Goal: Task Accomplishment & Management: Manage account settings

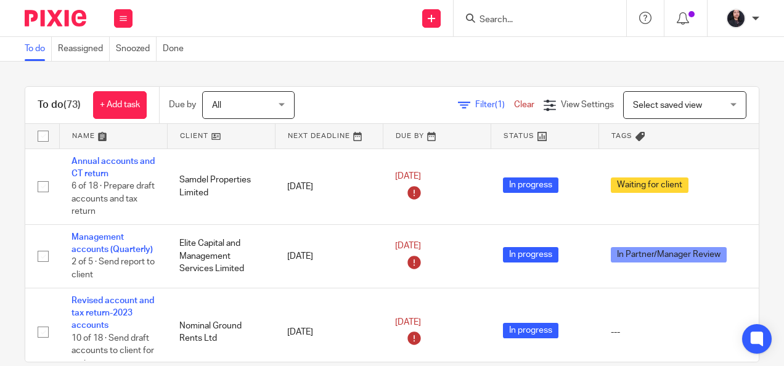
scroll to position [414, 0]
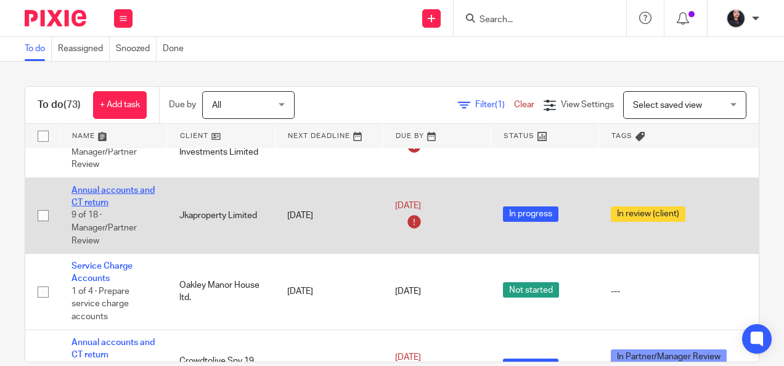
click at [113, 190] on link "Annual accounts and CT return" at bounding box center [113, 196] width 83 height 21
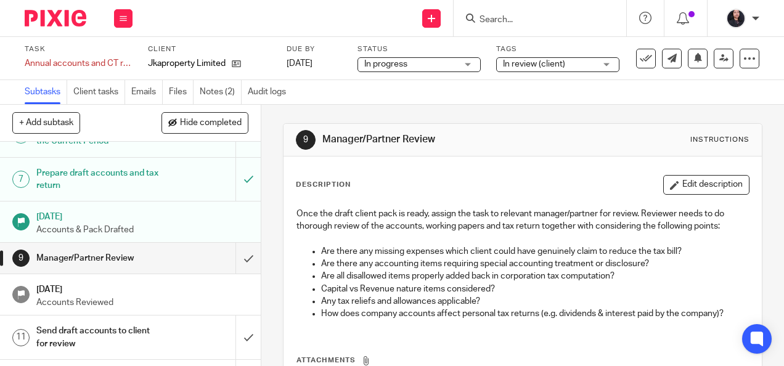
scroll to position [271, 0]
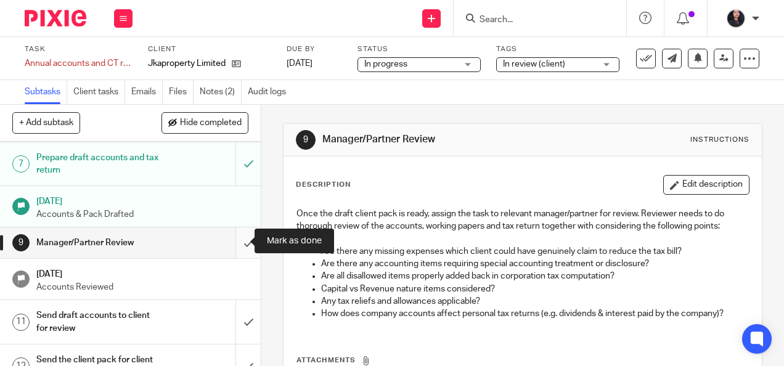
click at [232, 242] on input "submit" at bounding box center [130, 243] width 261 height 31
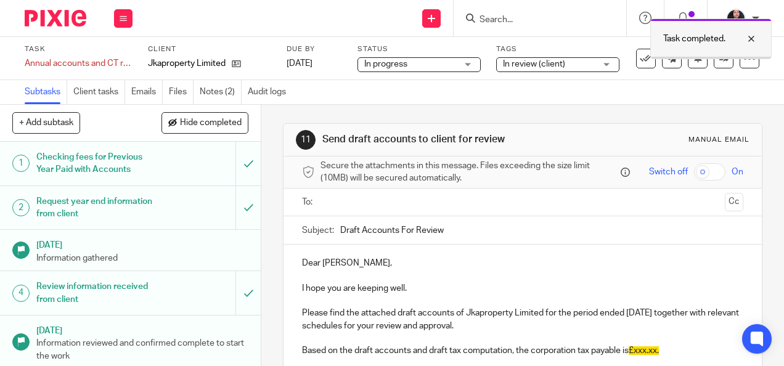
click at [748, 36] on div at bounding box center [742, 38] width 33 height 15
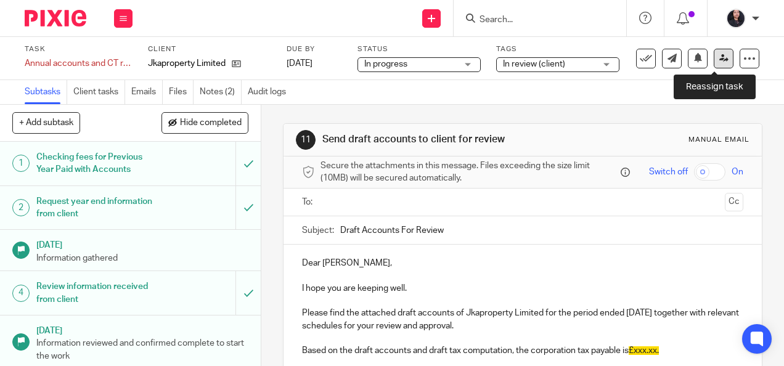
click at [719, 61] on icon at bounding box center [723, 58] width 9 height 9
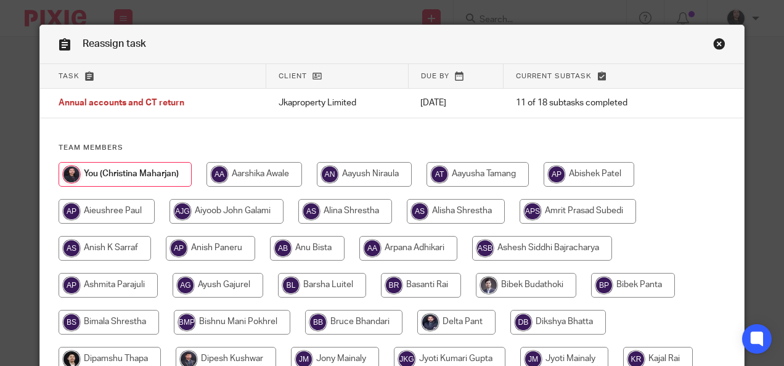
click at [330, 212] on input "radio" at bounding box center [345, 211] width 94 height 25
radio input "true"
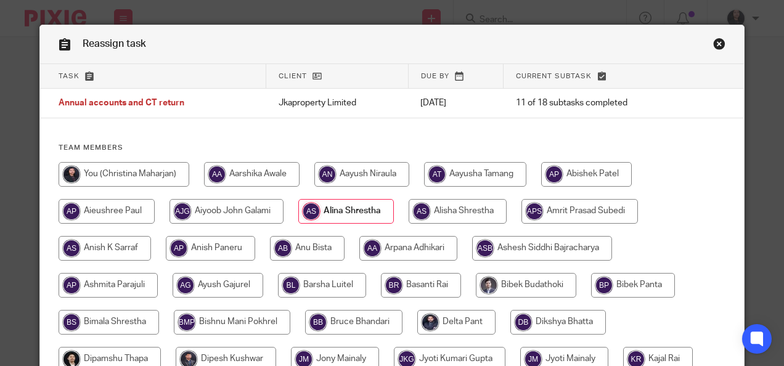
scroll to position [464, 0]
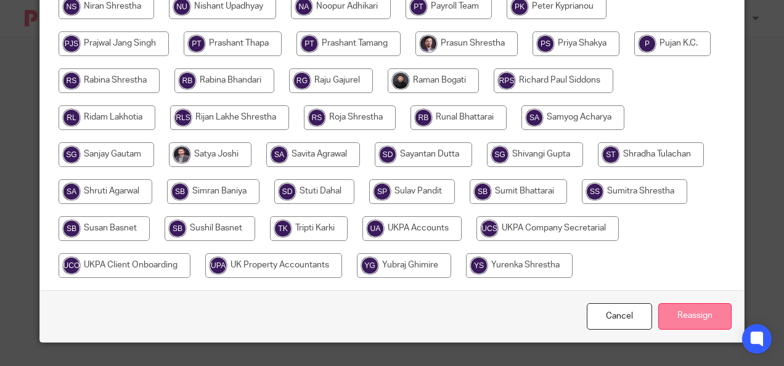
click at [676, 323] on input "Reassign" at bounding box center [694, 316] width 73 height 27
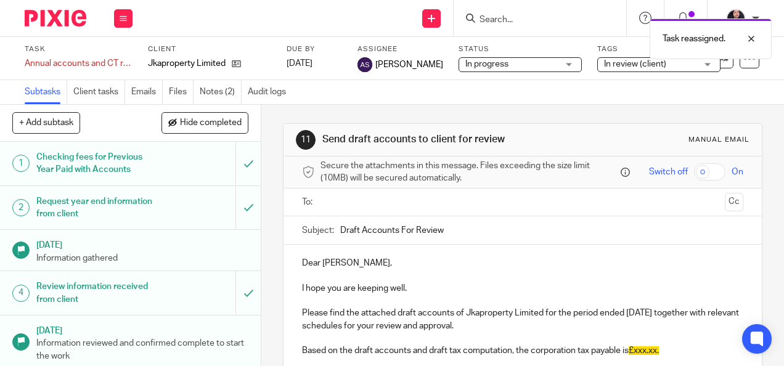
click at [37, 17] on img at bounding box center [56, 18] width 62 height 17
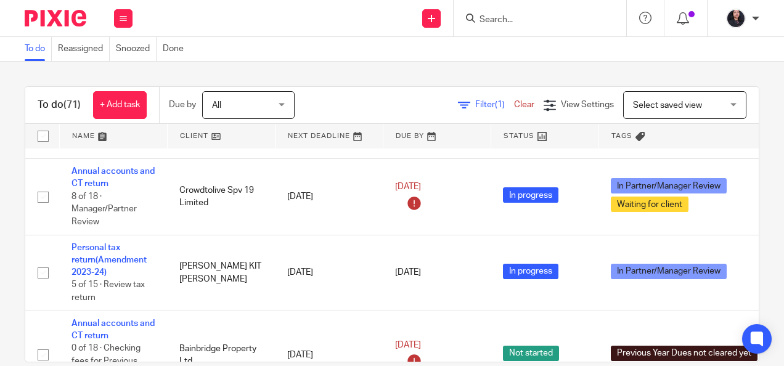
scroll to position [490, 0]
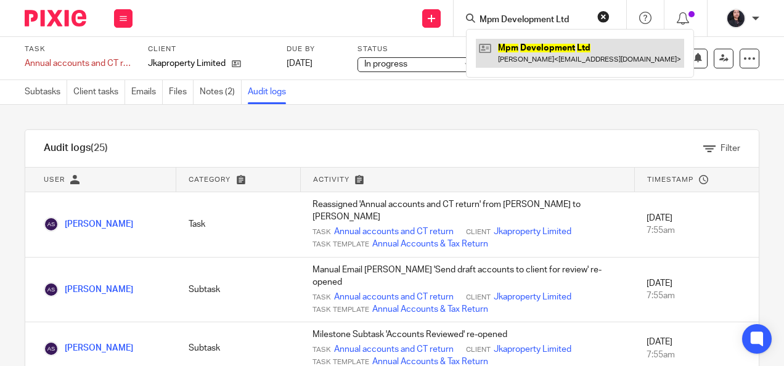
type input "Mpm Development Ltd"
click at [520, 47] on link at bounding box center [580, 53] width 208 height 28
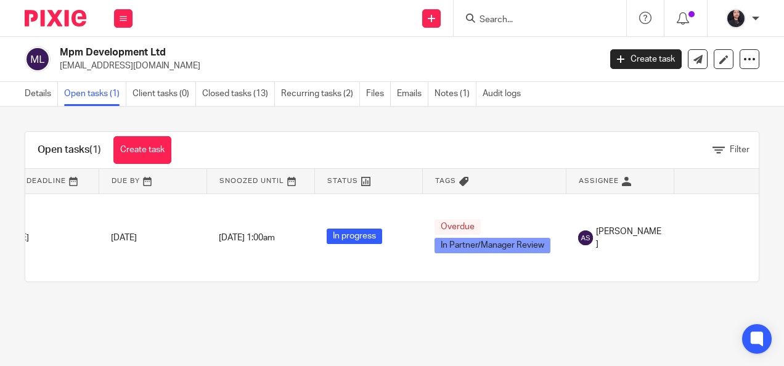
scroll to position [0, 146]
paste input "[PERSON_NAME] Designs Ltd"
click at [508, 17] on input "Search" at bounding box center [533, 20] width 111 height 11
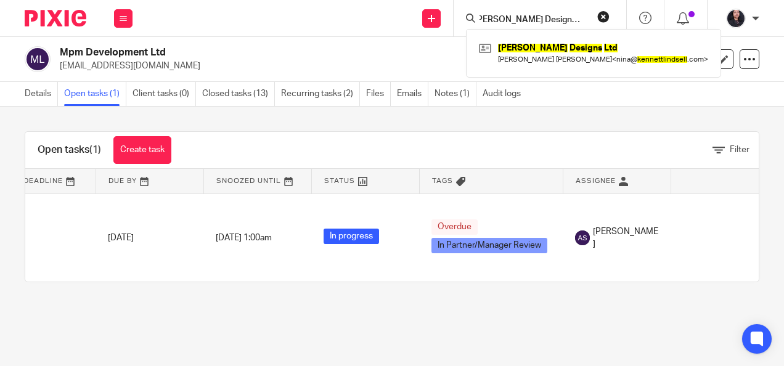
type input "[PERSON_NAME] Designs Ltd"
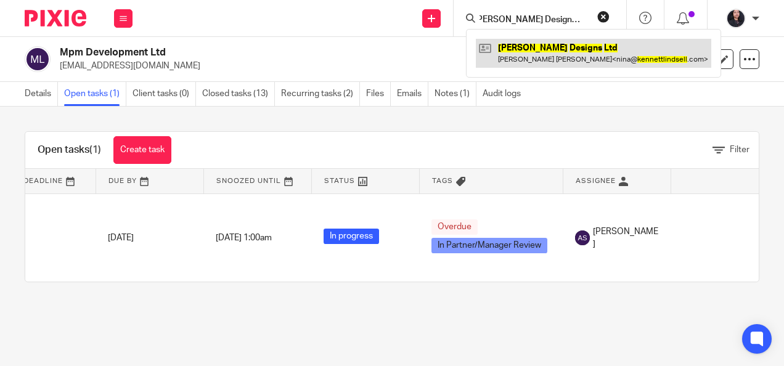
scroll to position [0, 0]
click at [533, 49] on link at bounding box center [594, 53] width 236 height 28
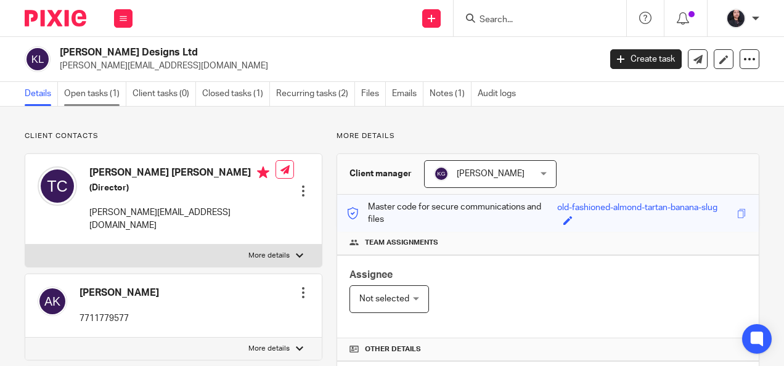
click at [86, 101] on link "Open tasks (1)" at bounding box center [95, 94] width 62 height 24
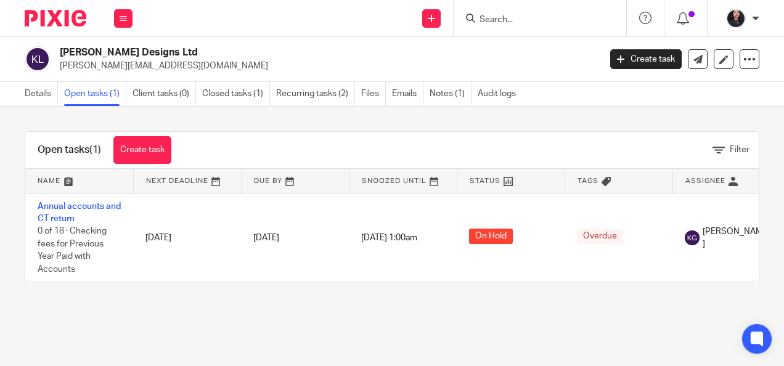
paste input "Paskar Developments Ltd"
click at [536, 23] on input "Search" at bounding box center [533, 20] width 111 height 11
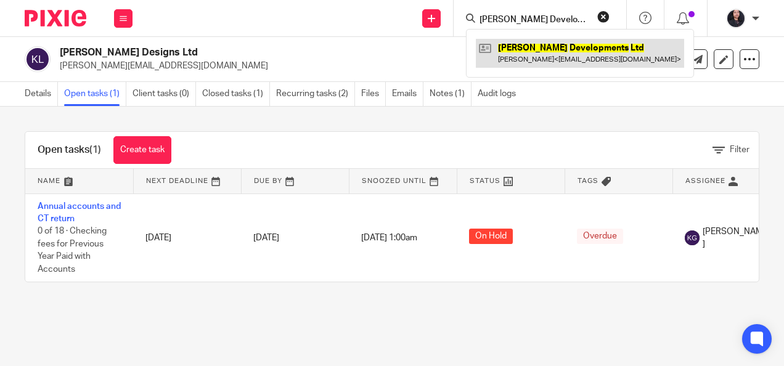
type input "Paskar Developments Ltd"
click at [579, 49] on link at bounding box center [580, 53] width 208 height 28
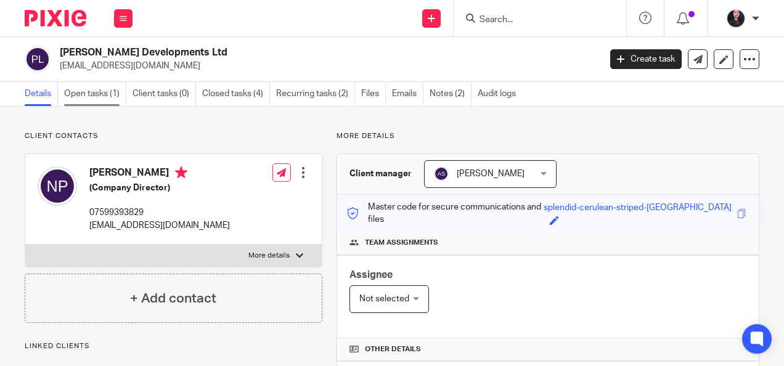
click at [86, 100] on link "Open tasks (1)" at bounding box center [95, 94] width 62 height 24
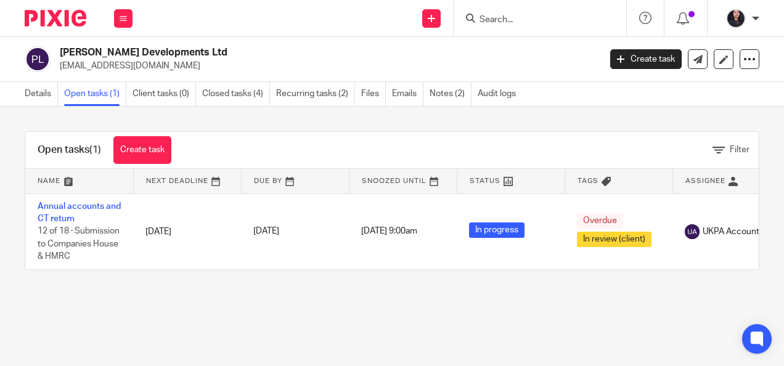
paste input "Absolute Properties Southern Ltd"
click at [511, 17] on input "Absolute Properties Southern Ltd" at bounding box center [533, 20] width 111 height 11
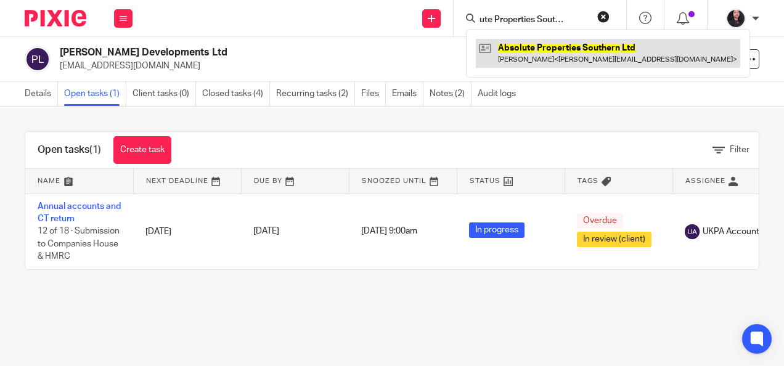
type input "Absolute Properties Southern Ltd"
click at [538, 48] on link at bounding box center [608, 53] width 264 height 28
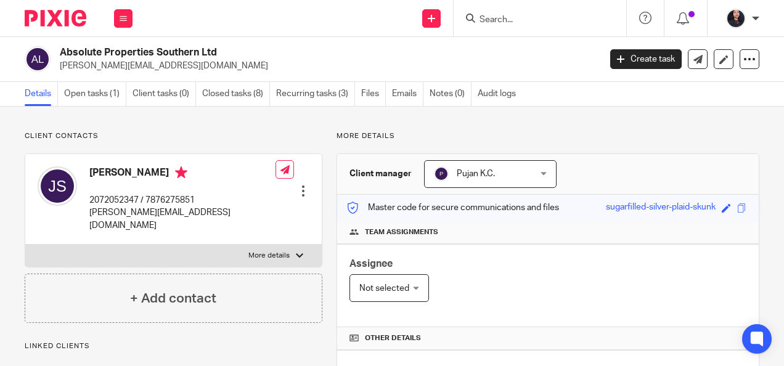
click at [88, 98] on link "Open tasks (1)" at bounding box center [95, 94] width 62 height 24
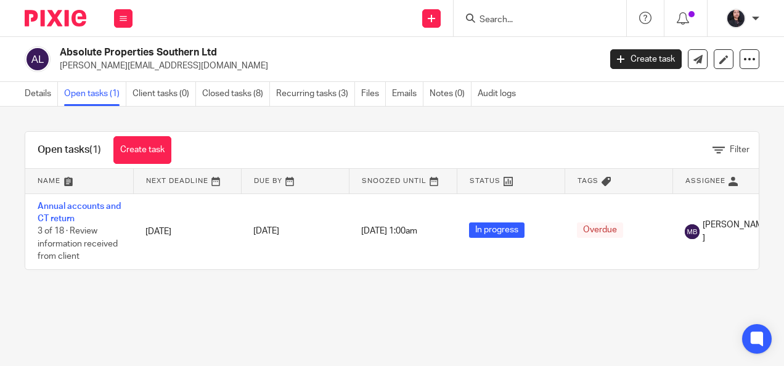
click at [504, 23] on input "Search" at bounding box center [533, 20] width 111 height 11
paste input "Udex Ltd"
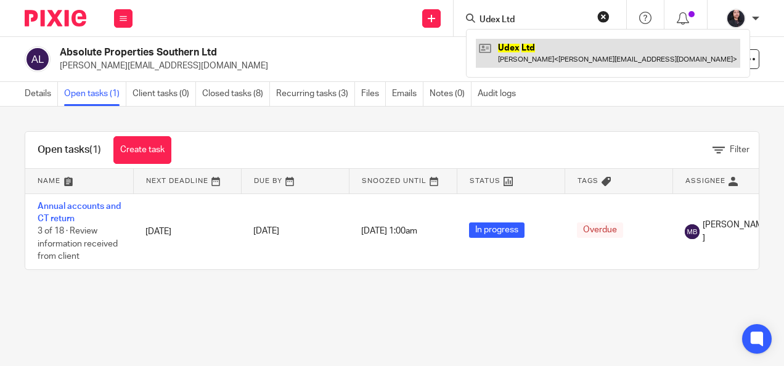
type input "Udex Ltd"
click at [532, 54] on link at bounding box center [608, 53] width 264 height 28
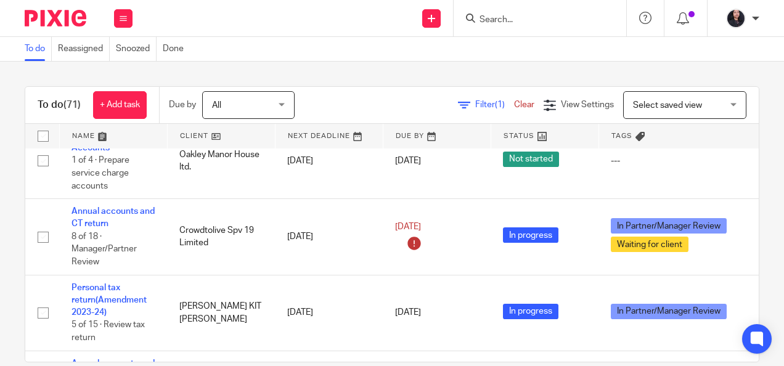
scroll to position [490, 0]
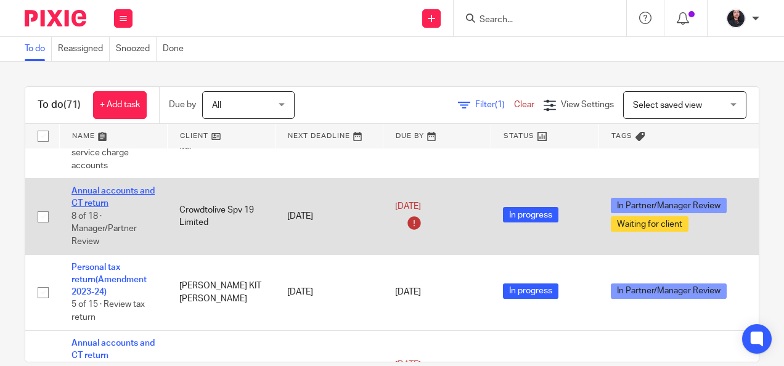
click at [125, 192] on link "Annual accounts and CT return" at bounding box center [113, 197] width 83 height 21
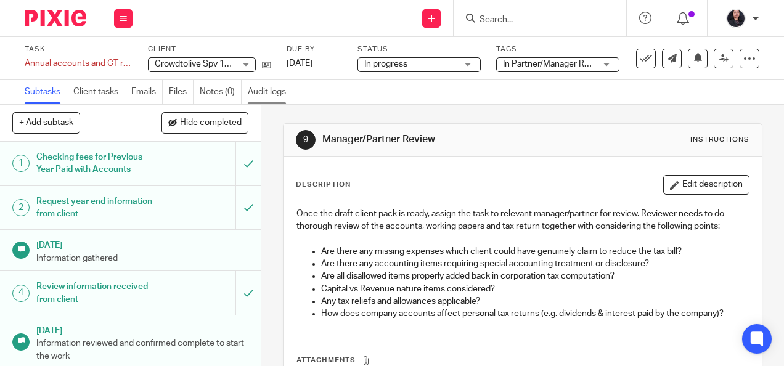
click at [269, 99] on link "Audit logs" at bounding box center [270, 92] width 44 height 24
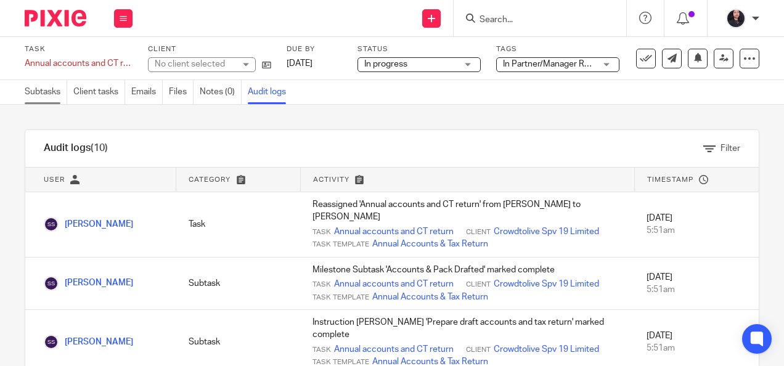
click at [49, 97] on link "Subtasks" at bounding box center [46, 92] width 43 height 24
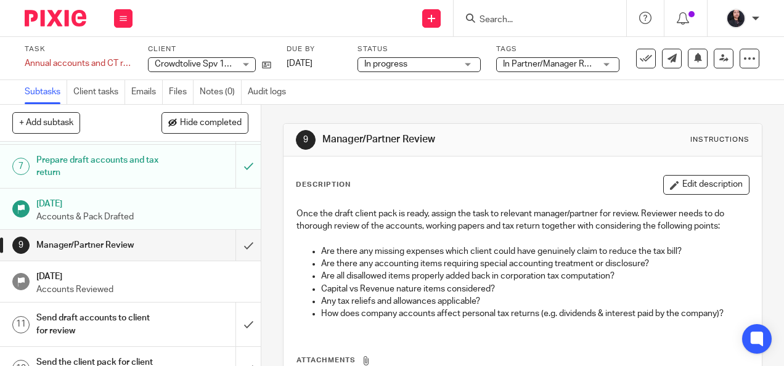
scroll to position [273, 0]
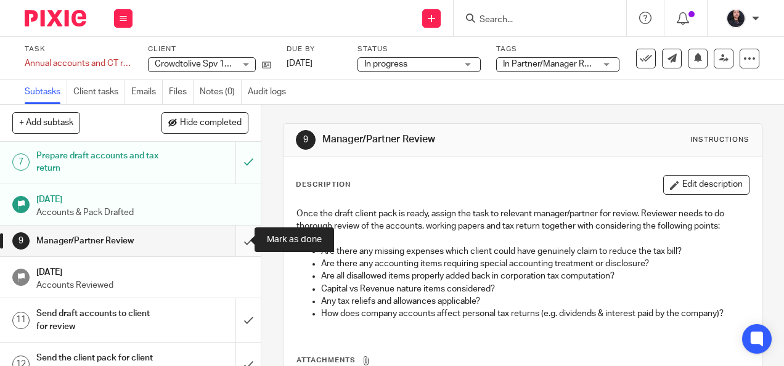
click at [237, 236] on input "submit" at bounding box center [130, 241] width 261 height 31
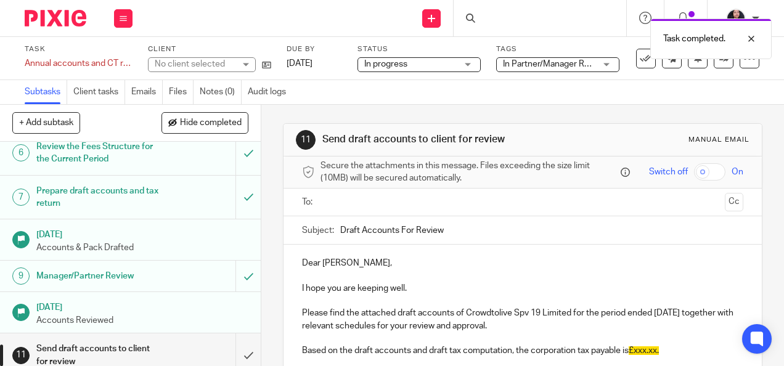
scroll to position [278, 0]
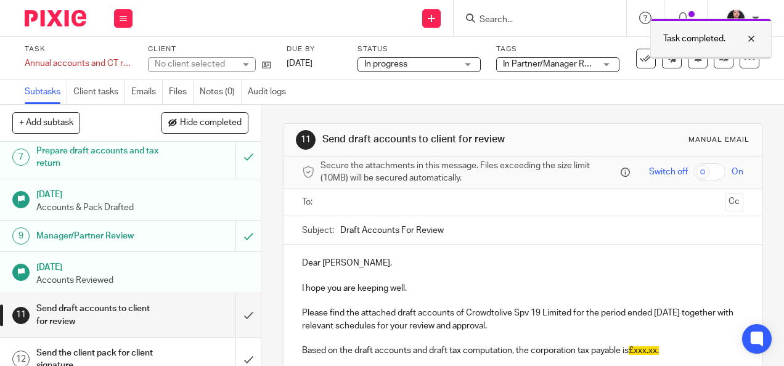
click at [748, 35] on div at bounding box center [742, 38] width 33 height 15
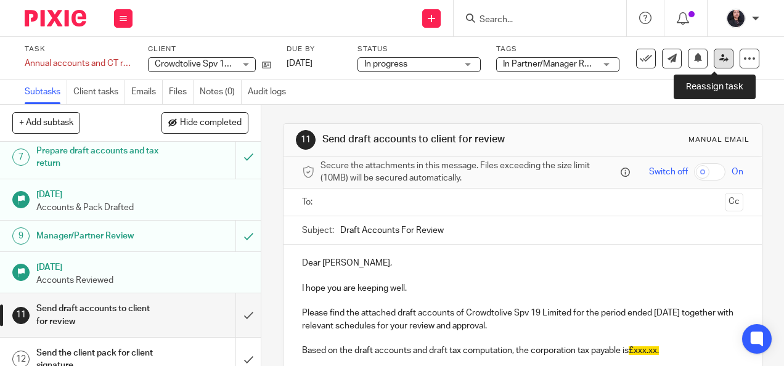
click at [719, 62] on icon at bounding box center [723, 58] width 9 height 9
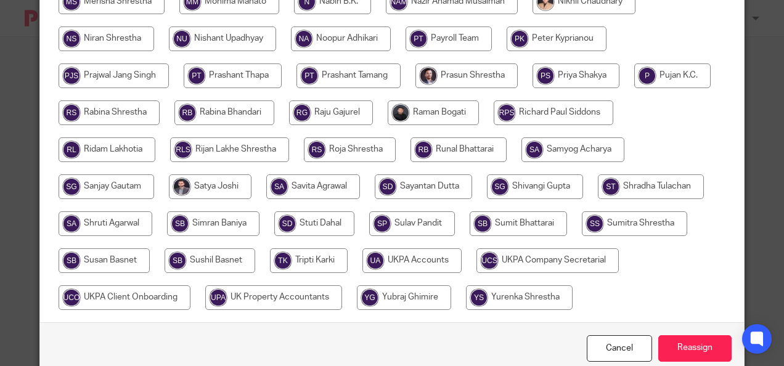
scroll to position [443, 0]
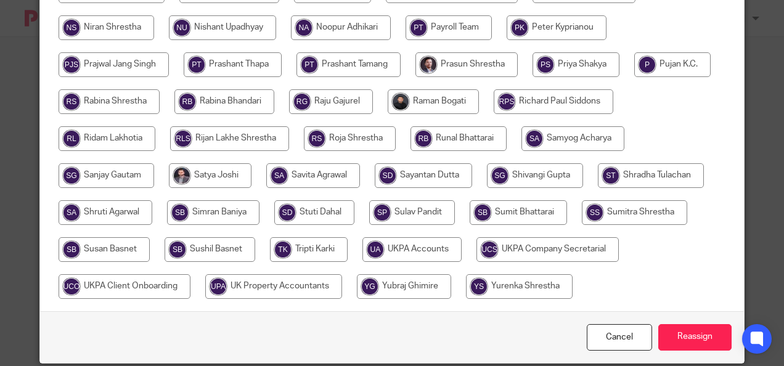
click at [613, 208] on input "radio" at bounding box center [634, 212] width 105 height 25
radio input "true"
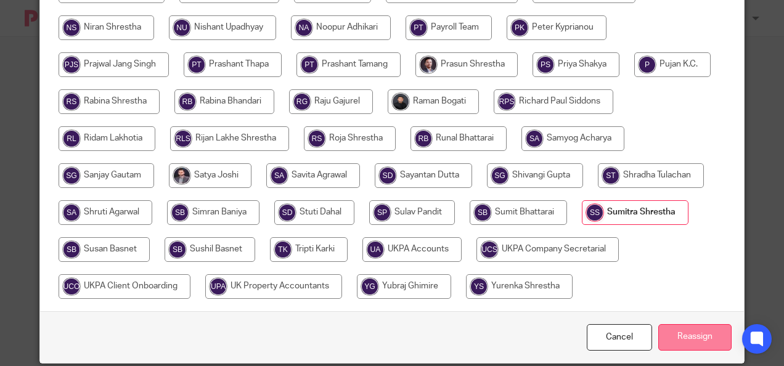
click at [672, 333] on input "Reassign" at bounding box center [694, 337] width 73 height 27
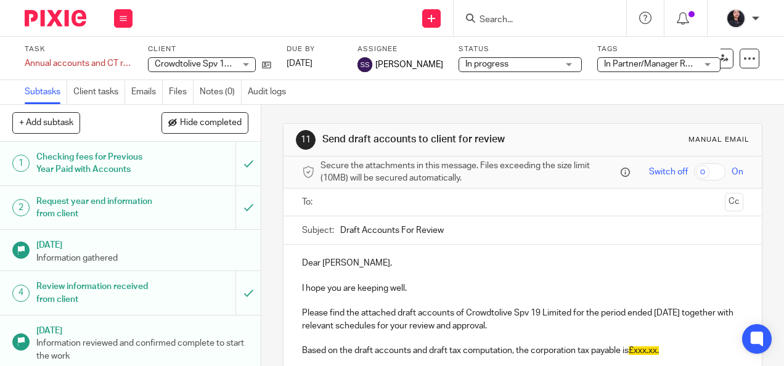
click at [45, 16] on img at bounding box center [56, 18] width 62 height 17
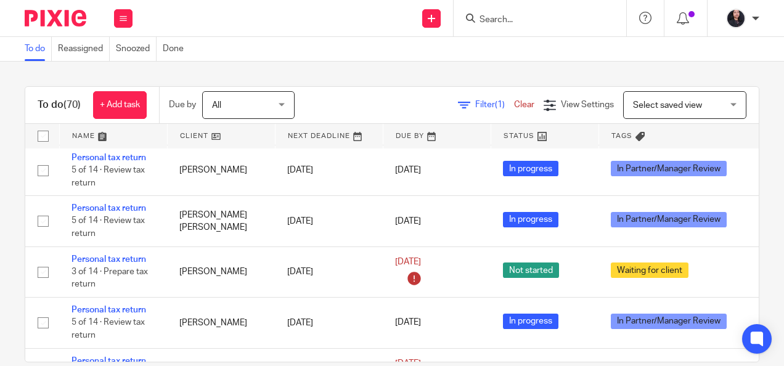
scroll to position [2917, 0]
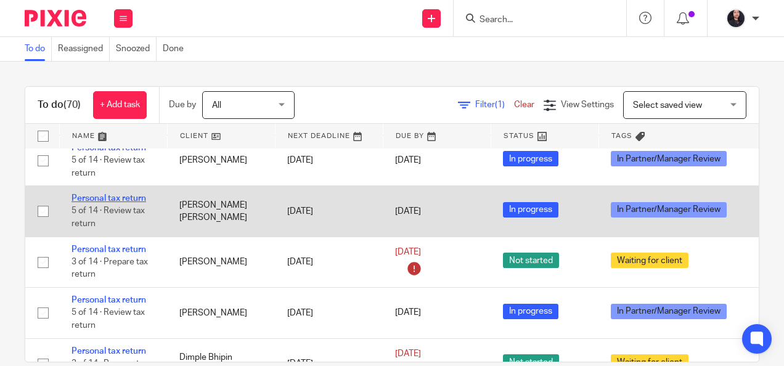
click at [141, 194] on link "Personal tax return" at bounding box center [109, 198] width 75 height 9
